Goal: Check status: Check status

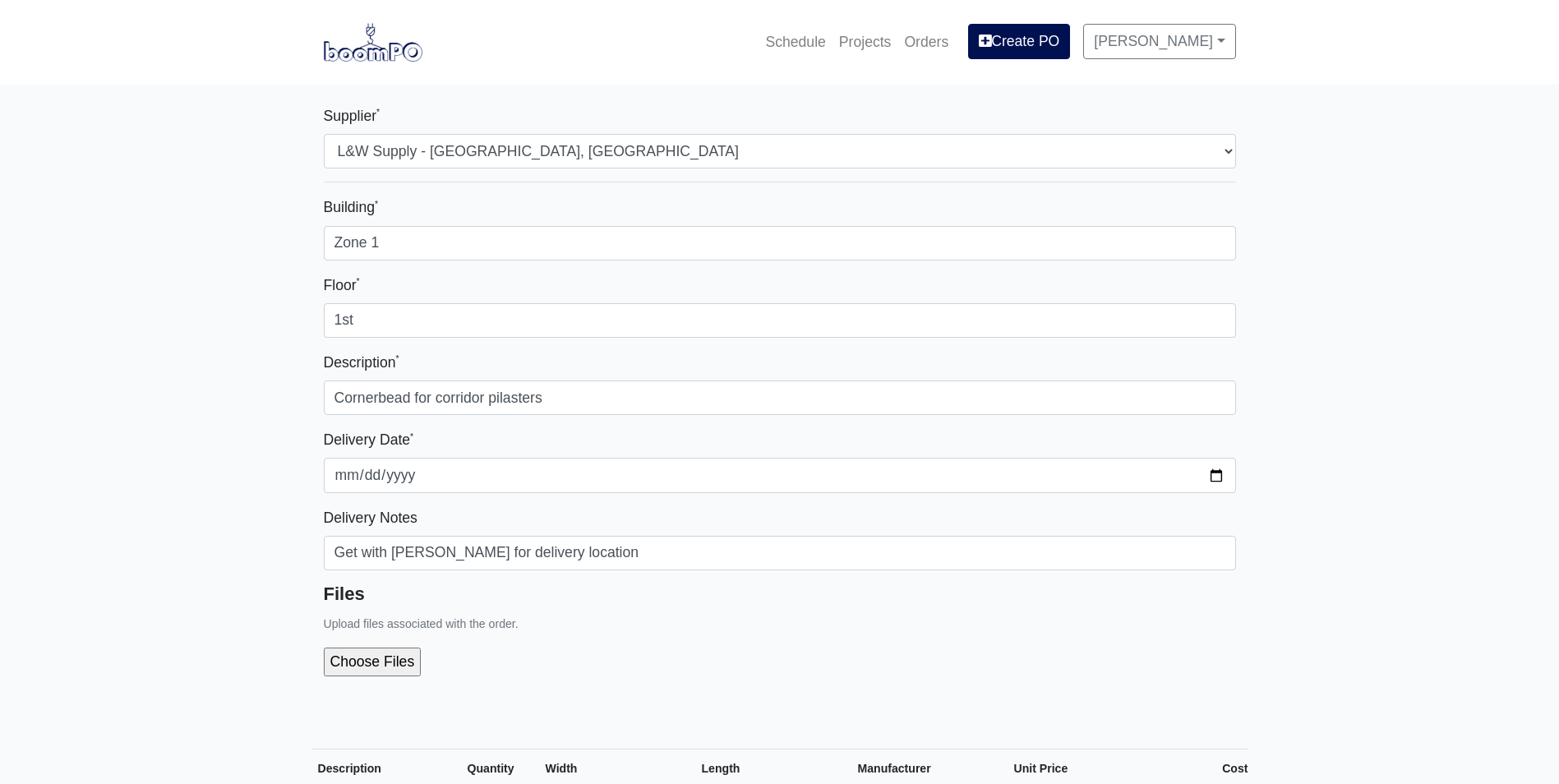
select select "1"
select select
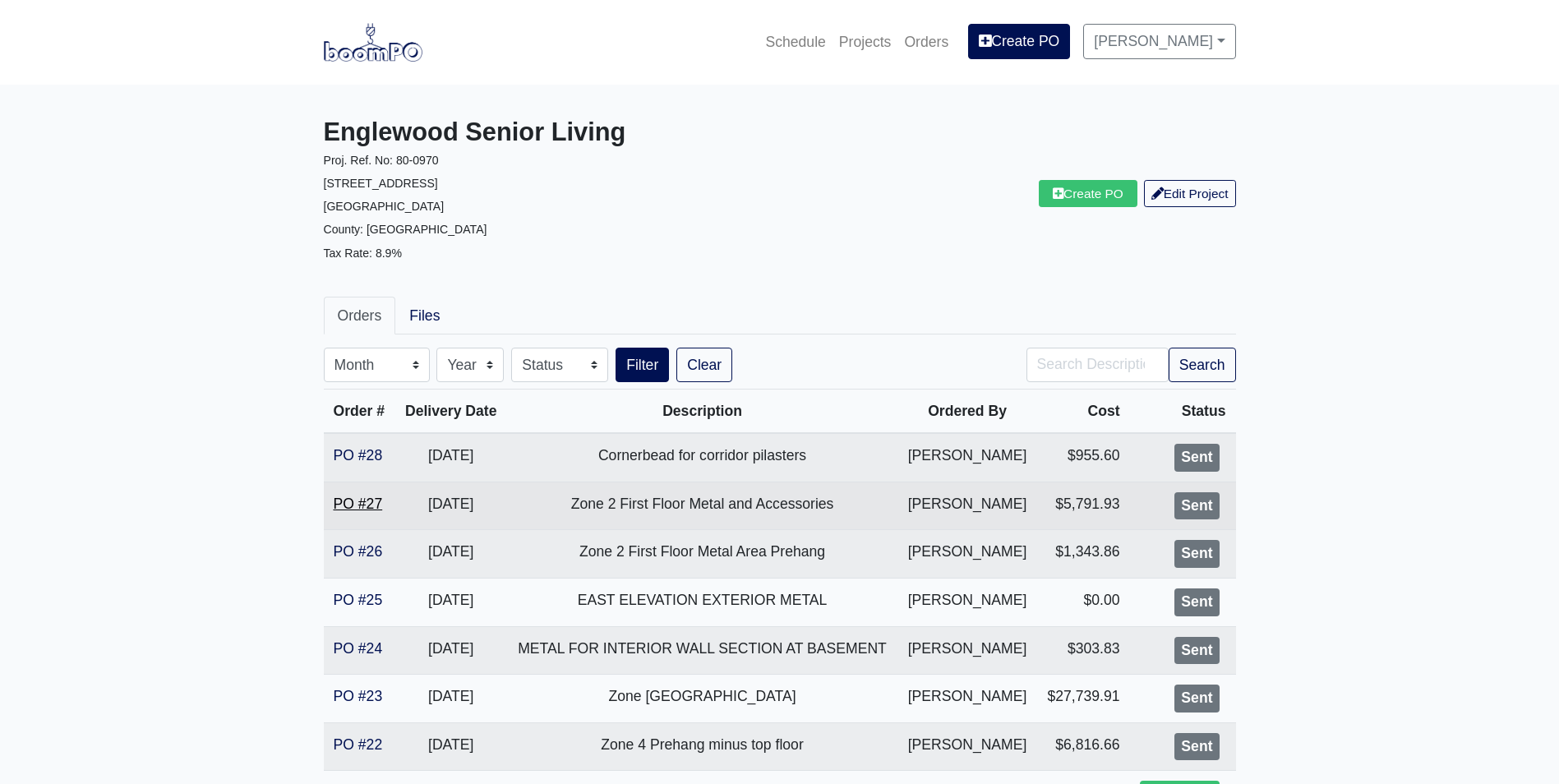
click at [338, 498] on link "PO #27" at bounding box center [358, 503] width 49 height 17
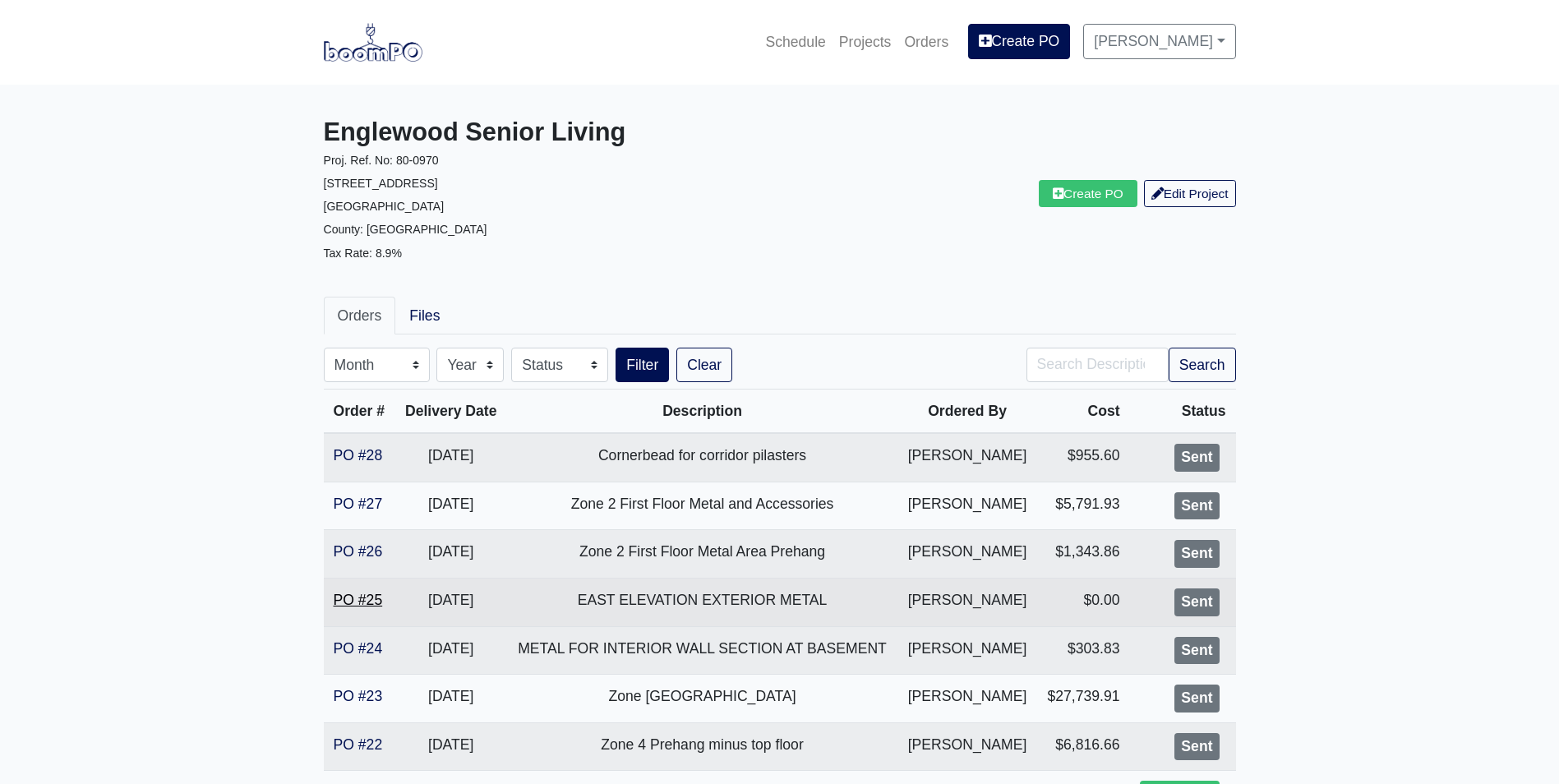
click at [355, 599] on link "PO #25" at bounding box center [358, 600] width 49 height 17
click at [347, 601] on link "PO #25" at bounding box center [358, 600] width 49 height 17
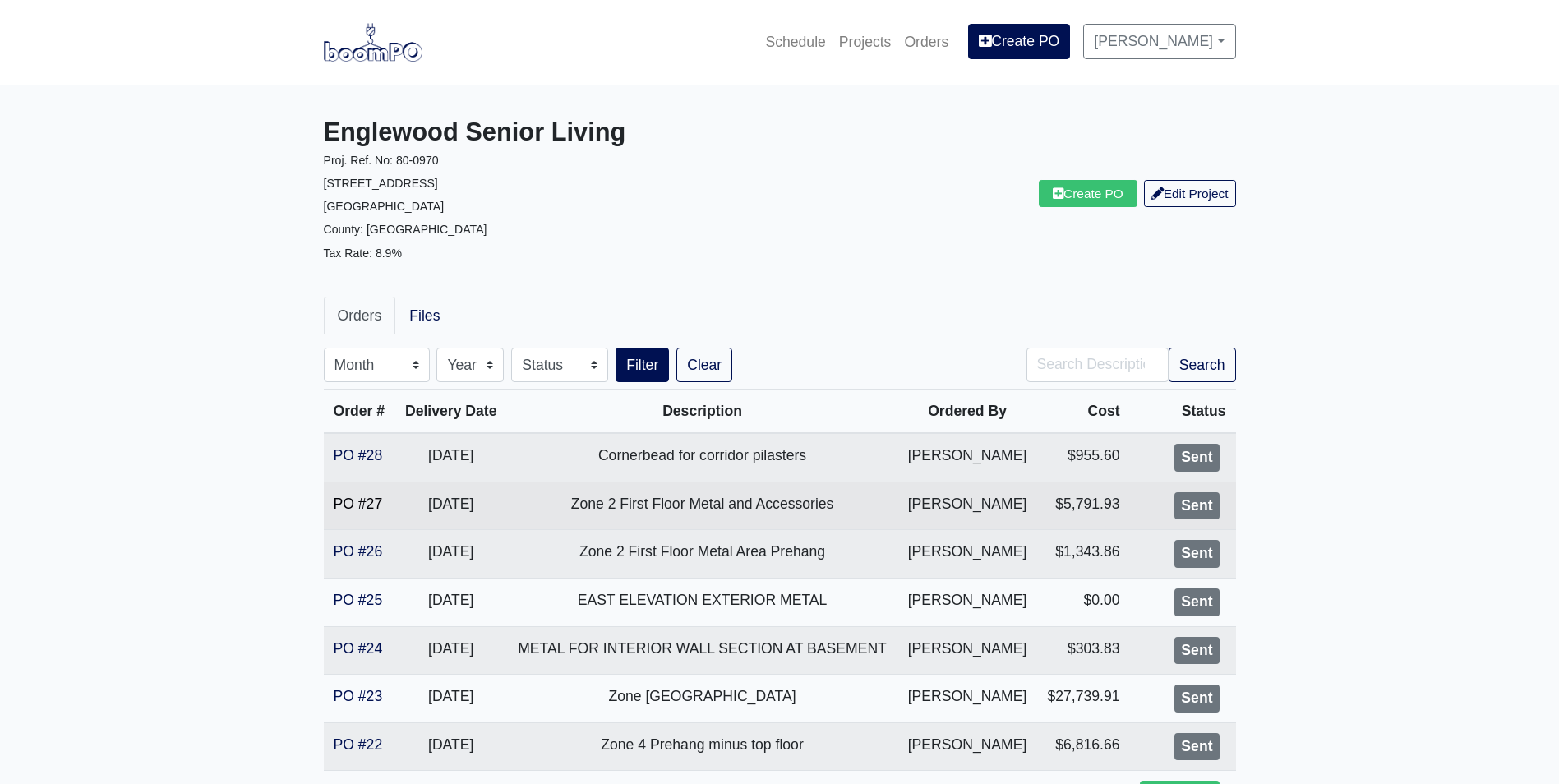
click at [343, 502] on link "PO #27" at bounding box center [358, 503] width 49 height 17
click at [366, 504] on link "PO #27" at bounding box center [358, 503] width 49 height 17
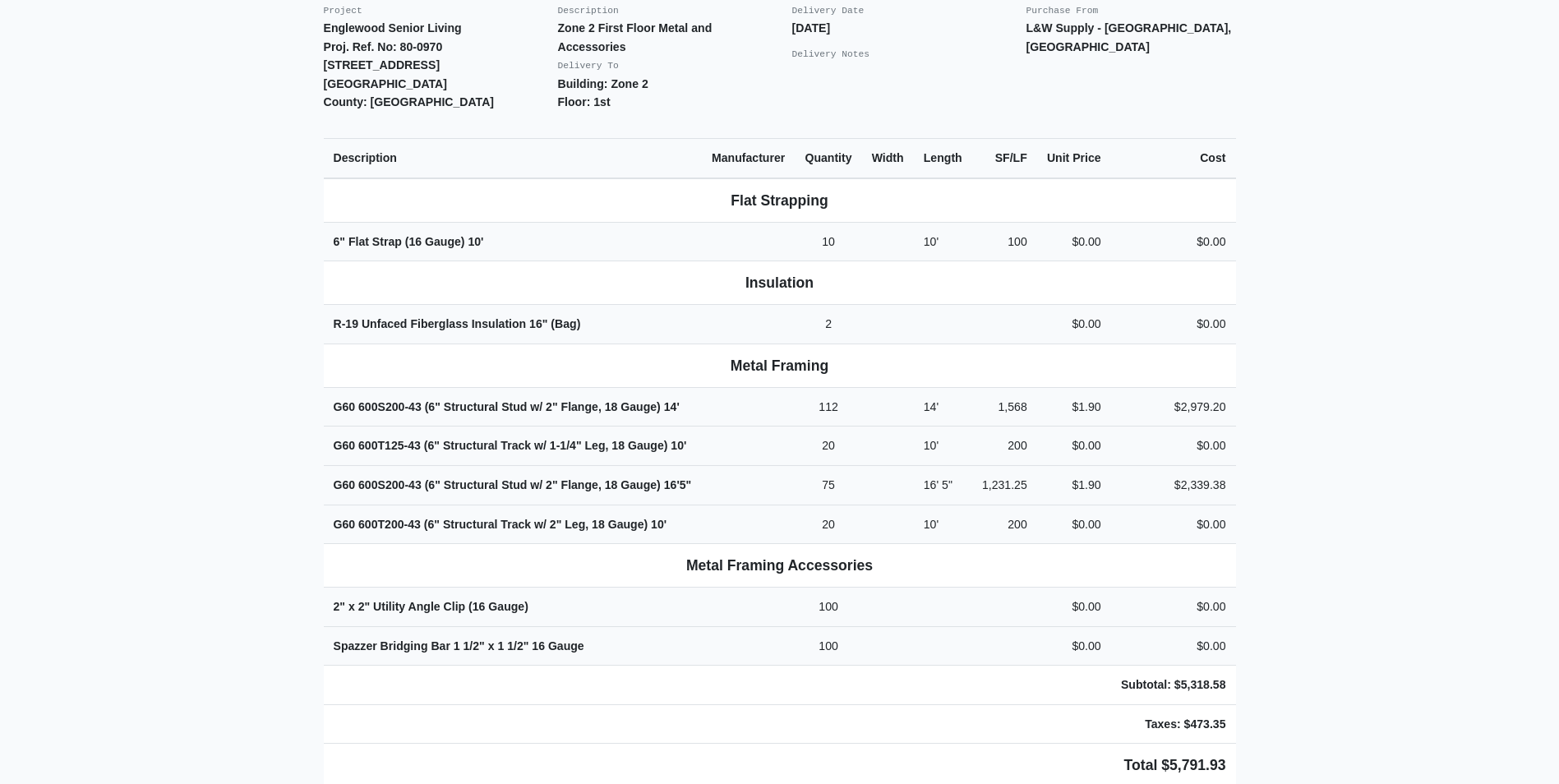
scroll to position [493, 0]
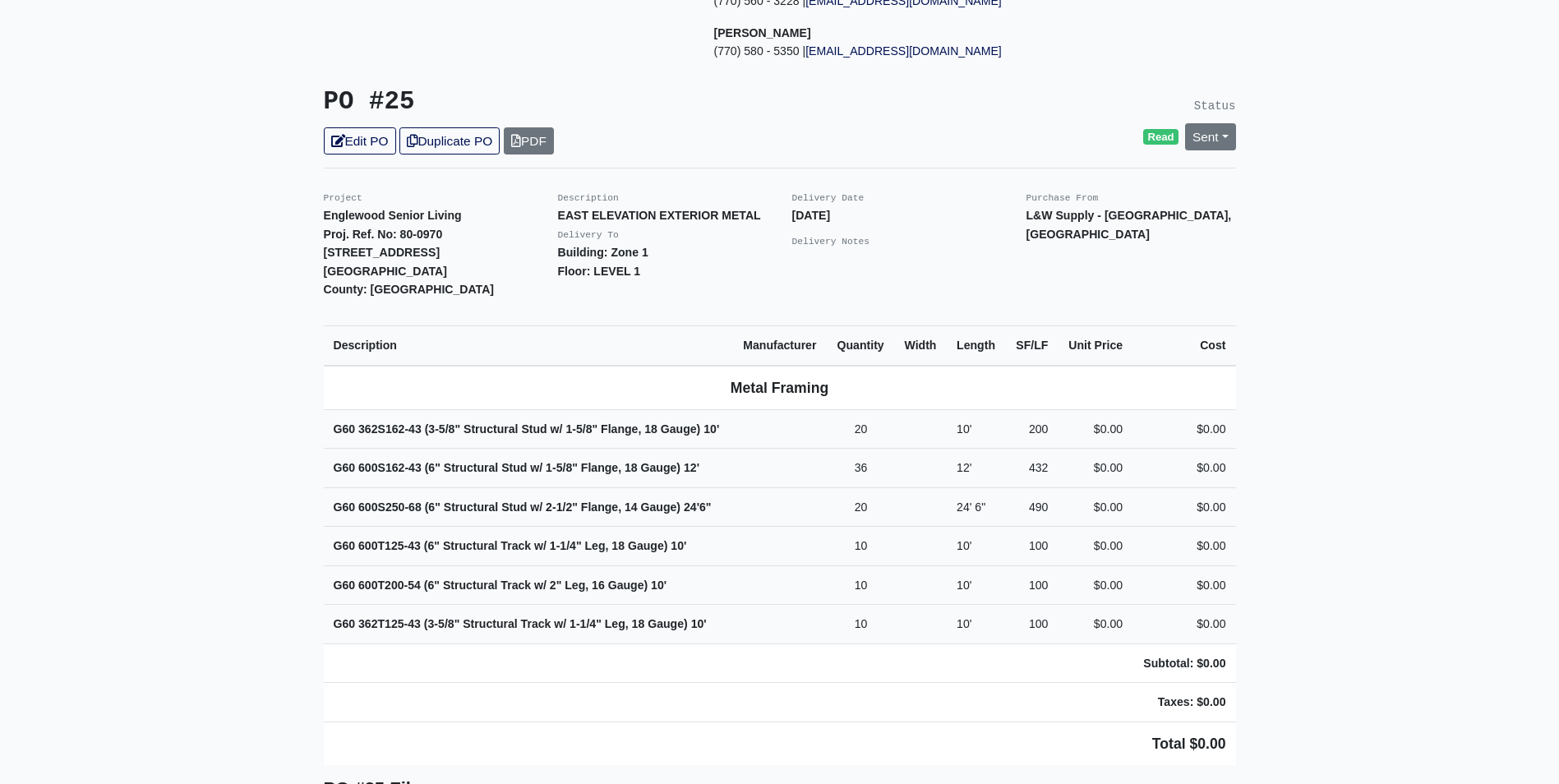
scroll to position [329, 0]
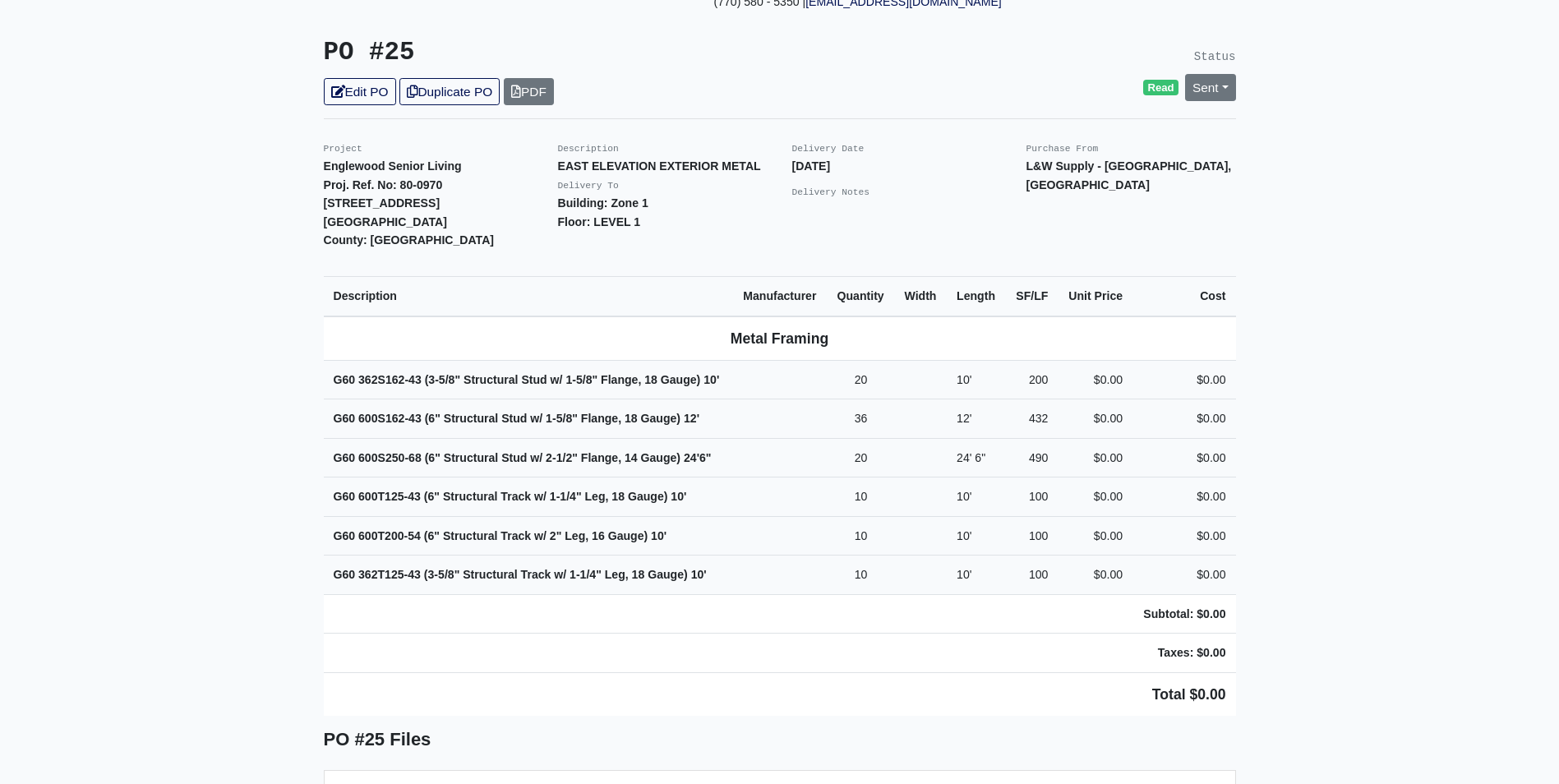
scroll to position [329, 0]
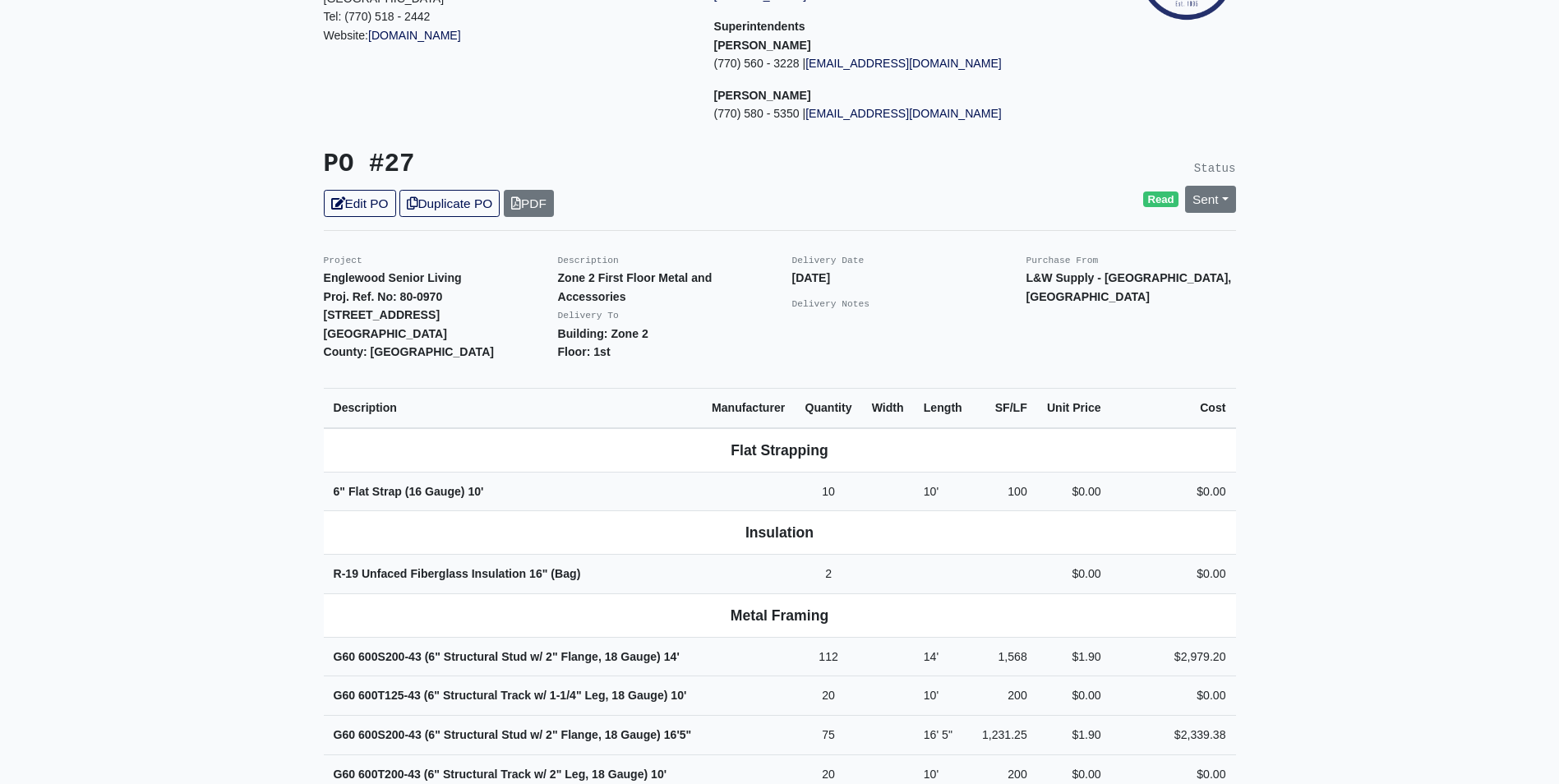
scroll to position [82, 0]
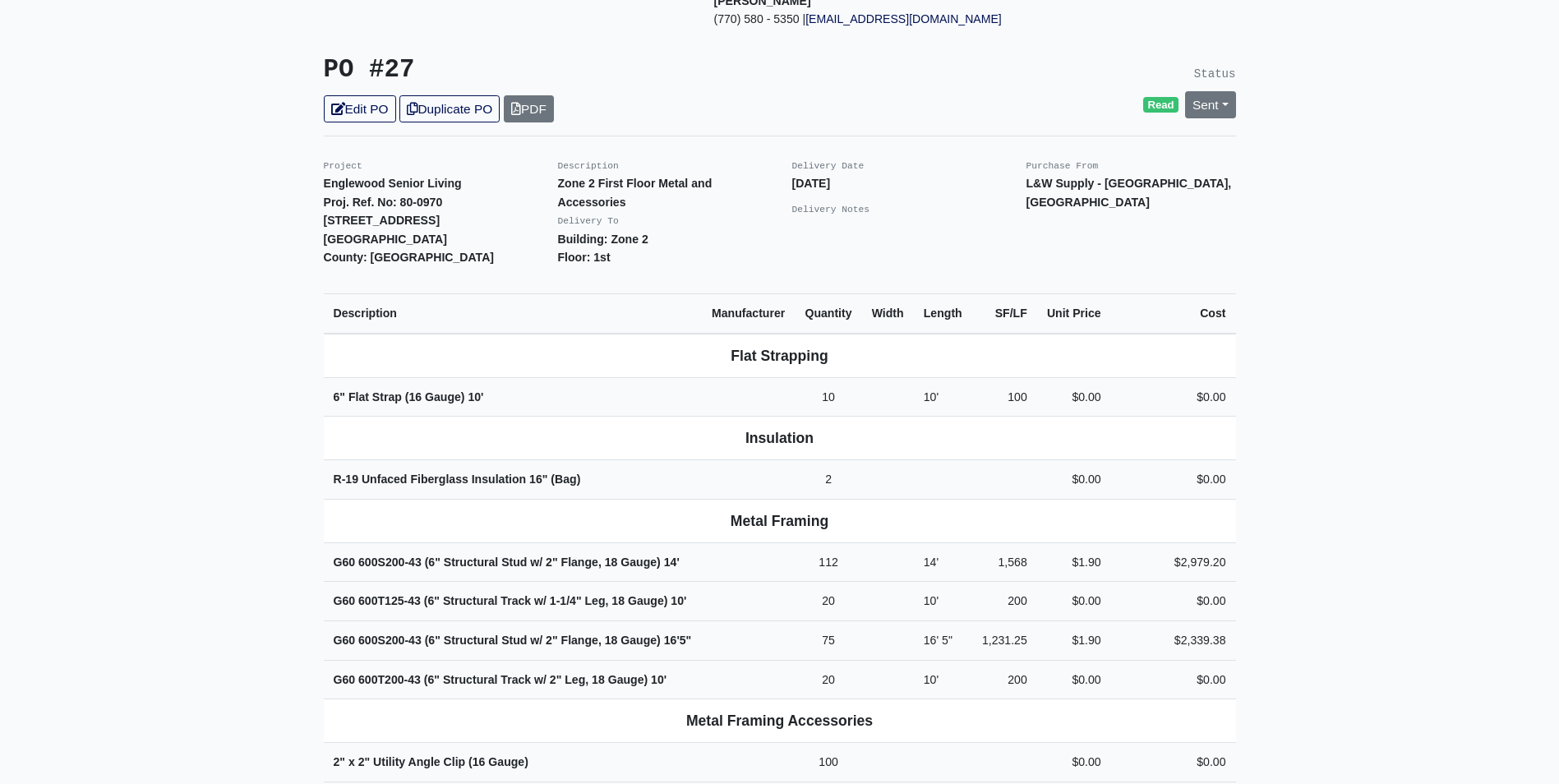
scroll to position [411, 0]
